Goal: Find specific page/section: Find specific page/section

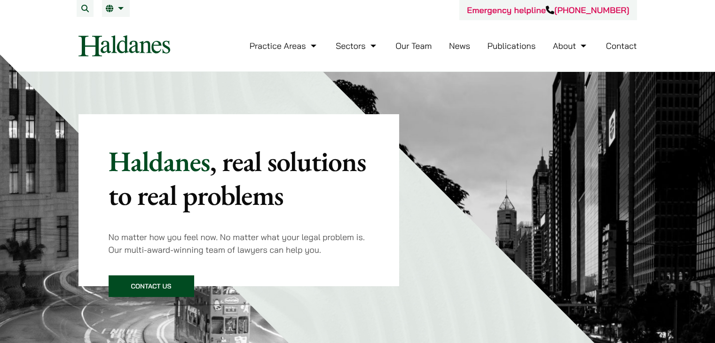
click at [410, 47] on link "Our Team" at bounding box center [413, 45] width 36 height 11
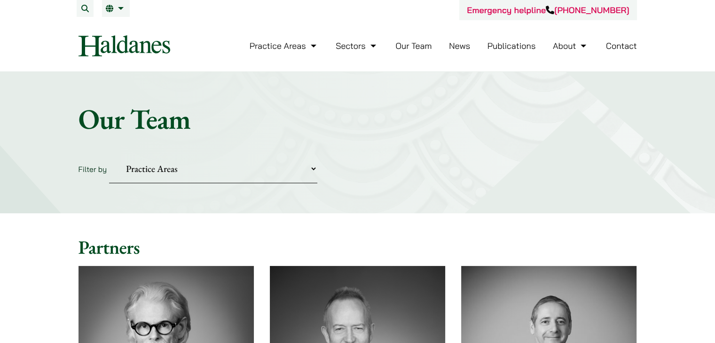
click at [158, 168] on select "Practice Areas Antitrust and Competition Civil Litigation & Dispute Resolution …" at bounding box center [213, 169] width 208 height 29
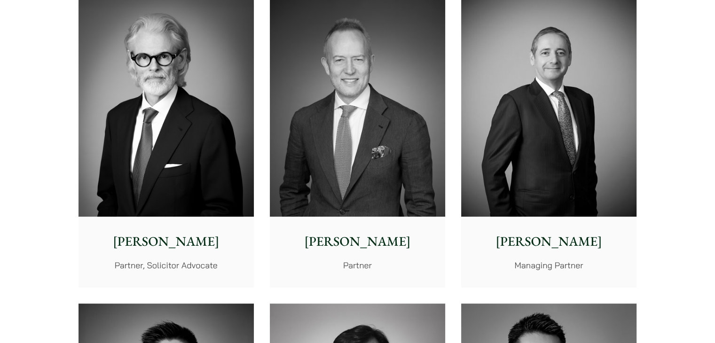
scroll to position [329, 0]
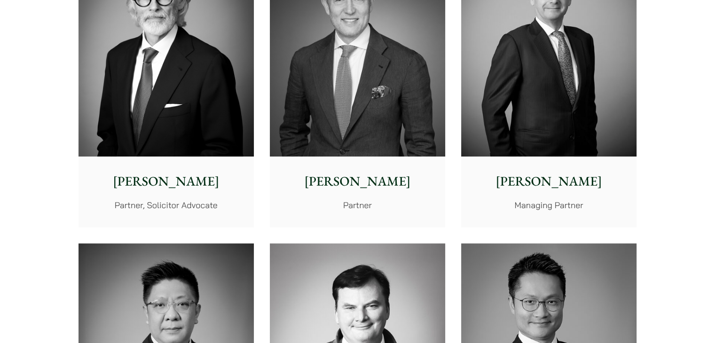
click at [155, 180] on p "[PERSON_NAME]" at bounding box center [166, 182] width 160 height 20
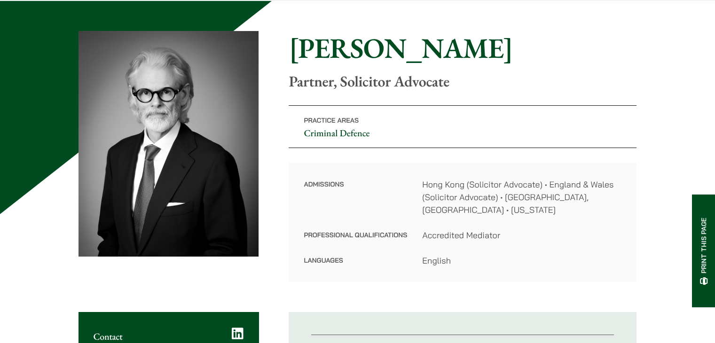
scroll to position [94, 0]
